Goal: Navigation & Orientation: Find specific page/section

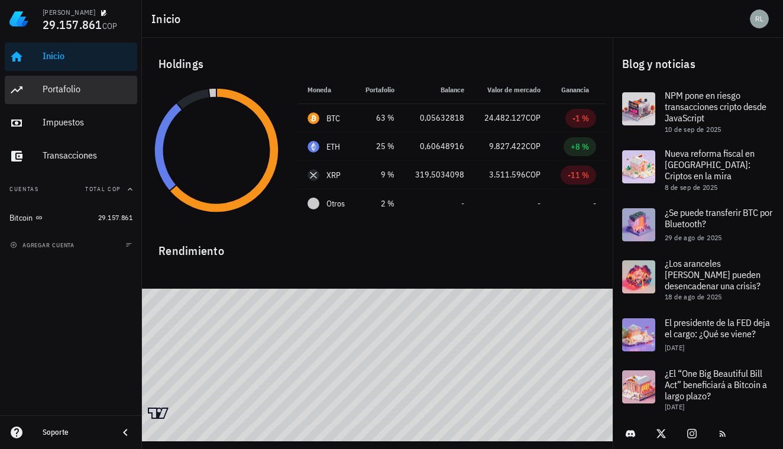
click at [57, 89] on div "Portafolio" at bounding box center [88, 88] width 90 height 11
